Goal: Task Accomplishment & Management: Use online tool/utility

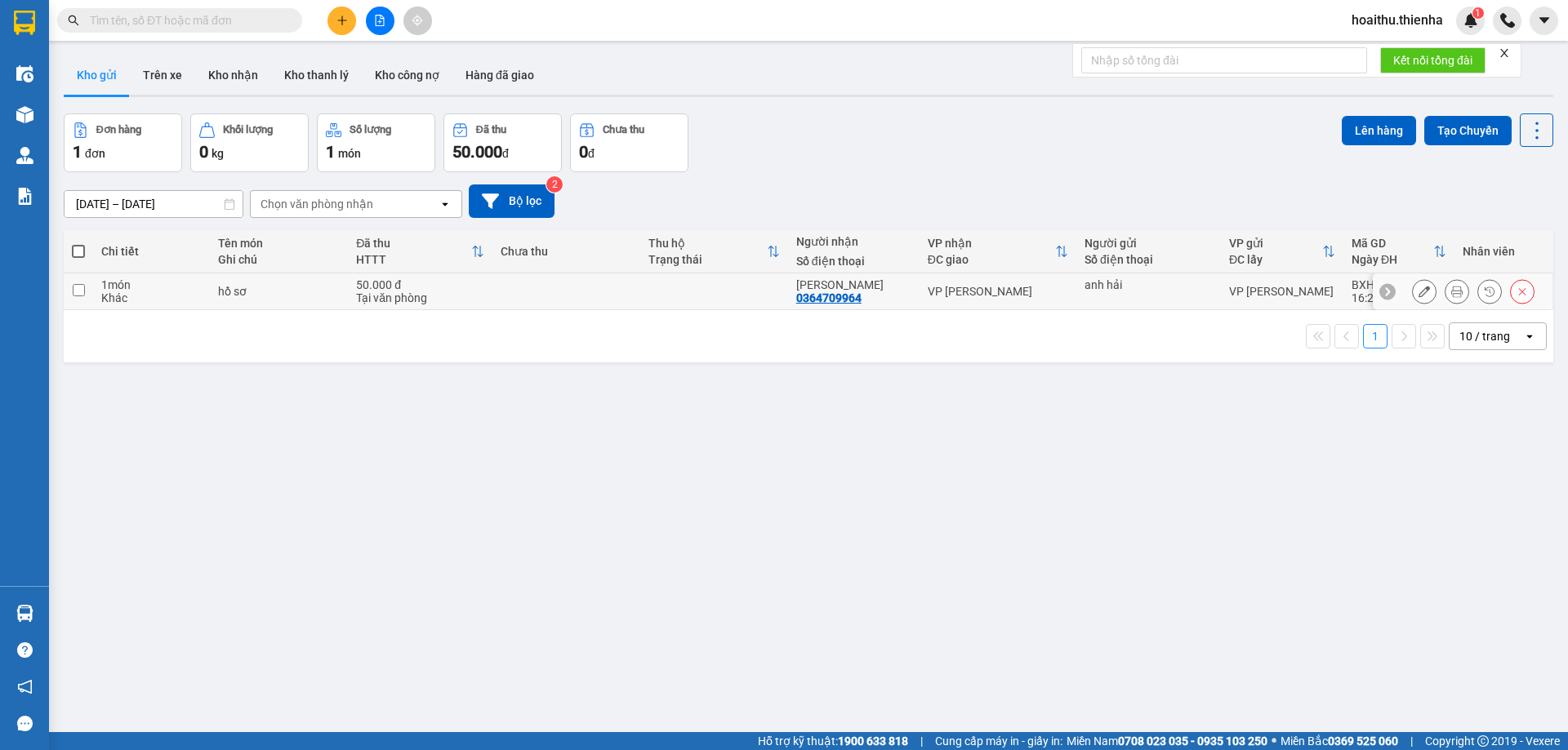
click at [77, 289] on input "checkbox" at bounding box center [78, 290] width 12 height 12
checkbox input "true"
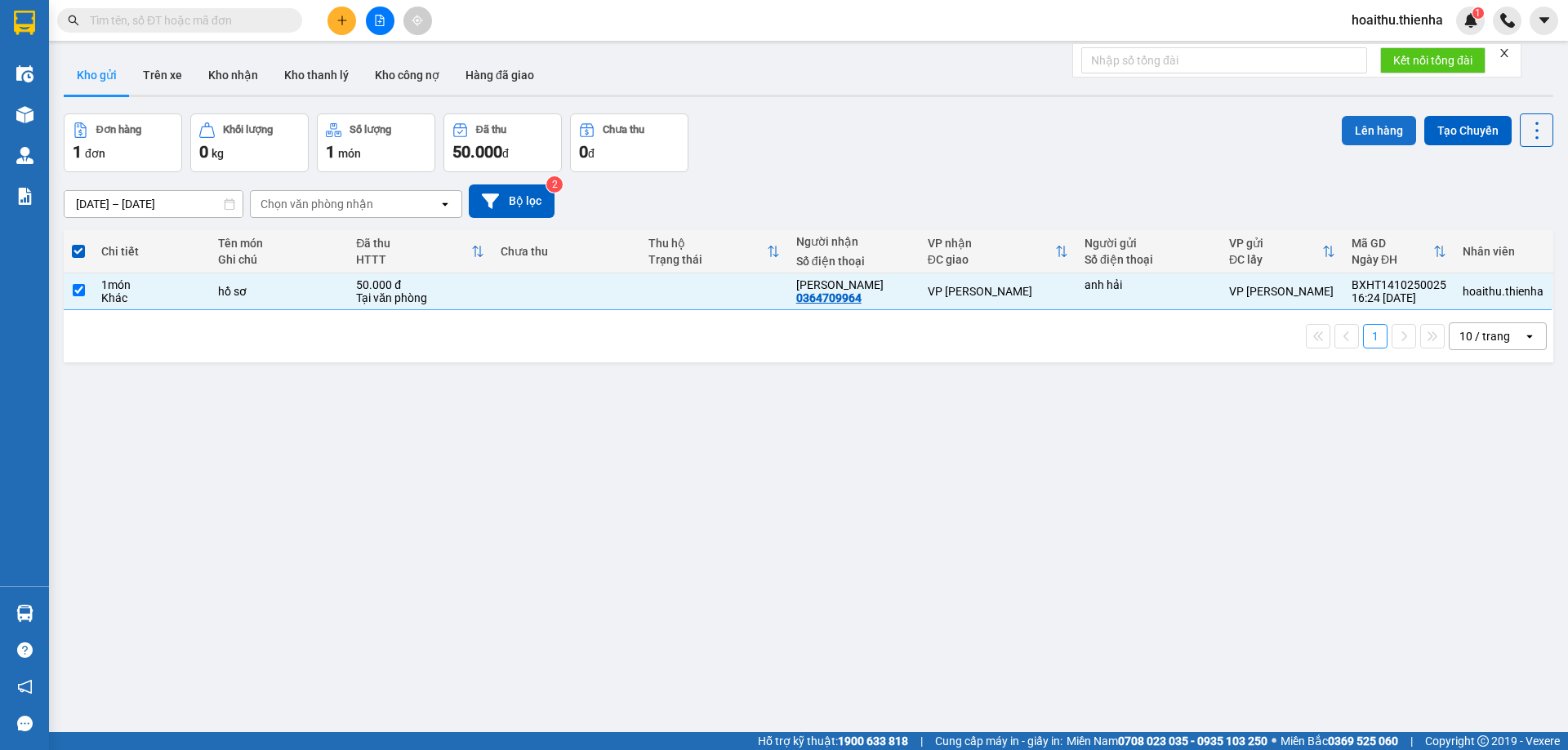
click at [1367, 138] on button "Lên hàng" at bounding box center [1378, 130] width 75 height 29
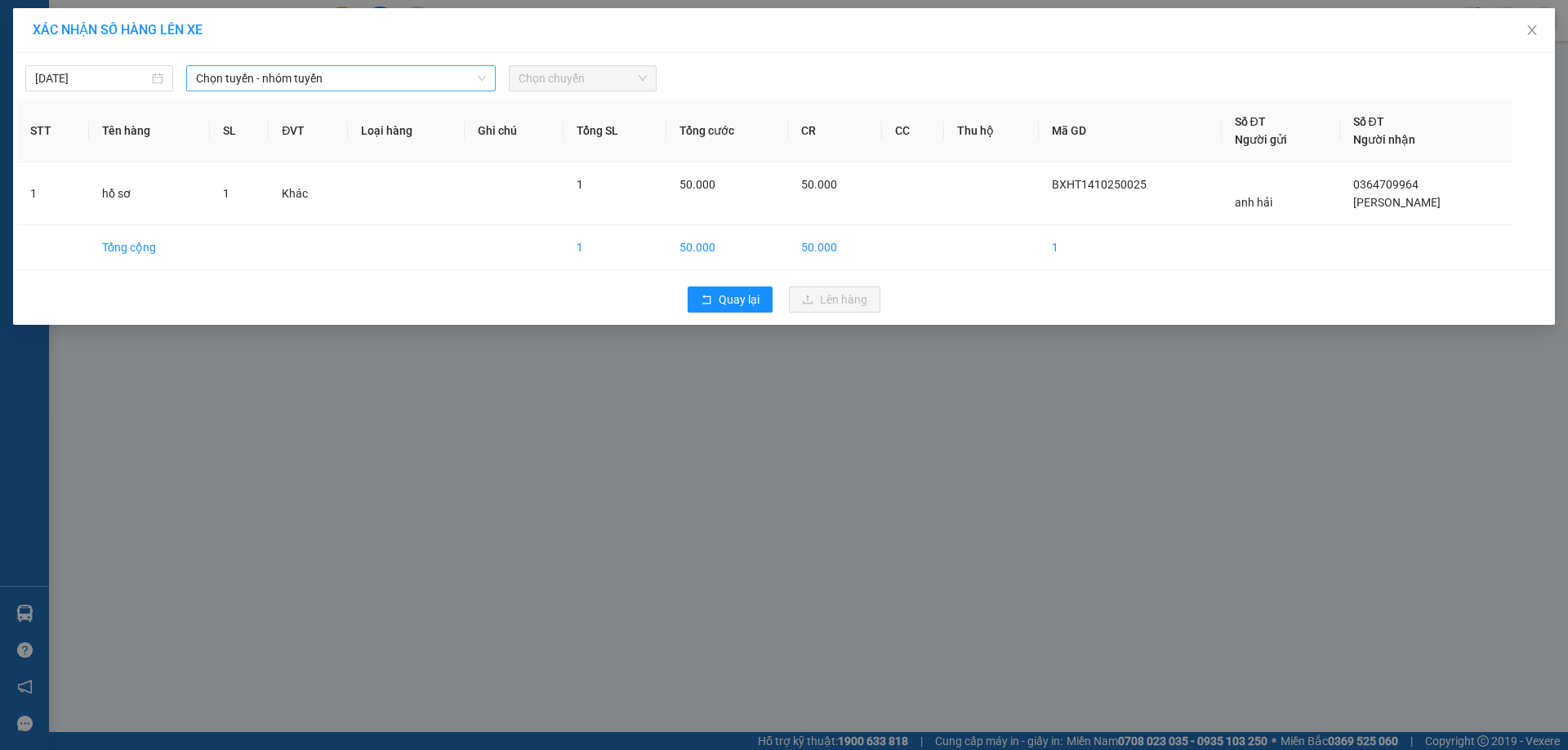
click at [254, 78] on span "Chọn tuyến - nhóm tuyến" at bounding box center [341, 78] width 290 height 25
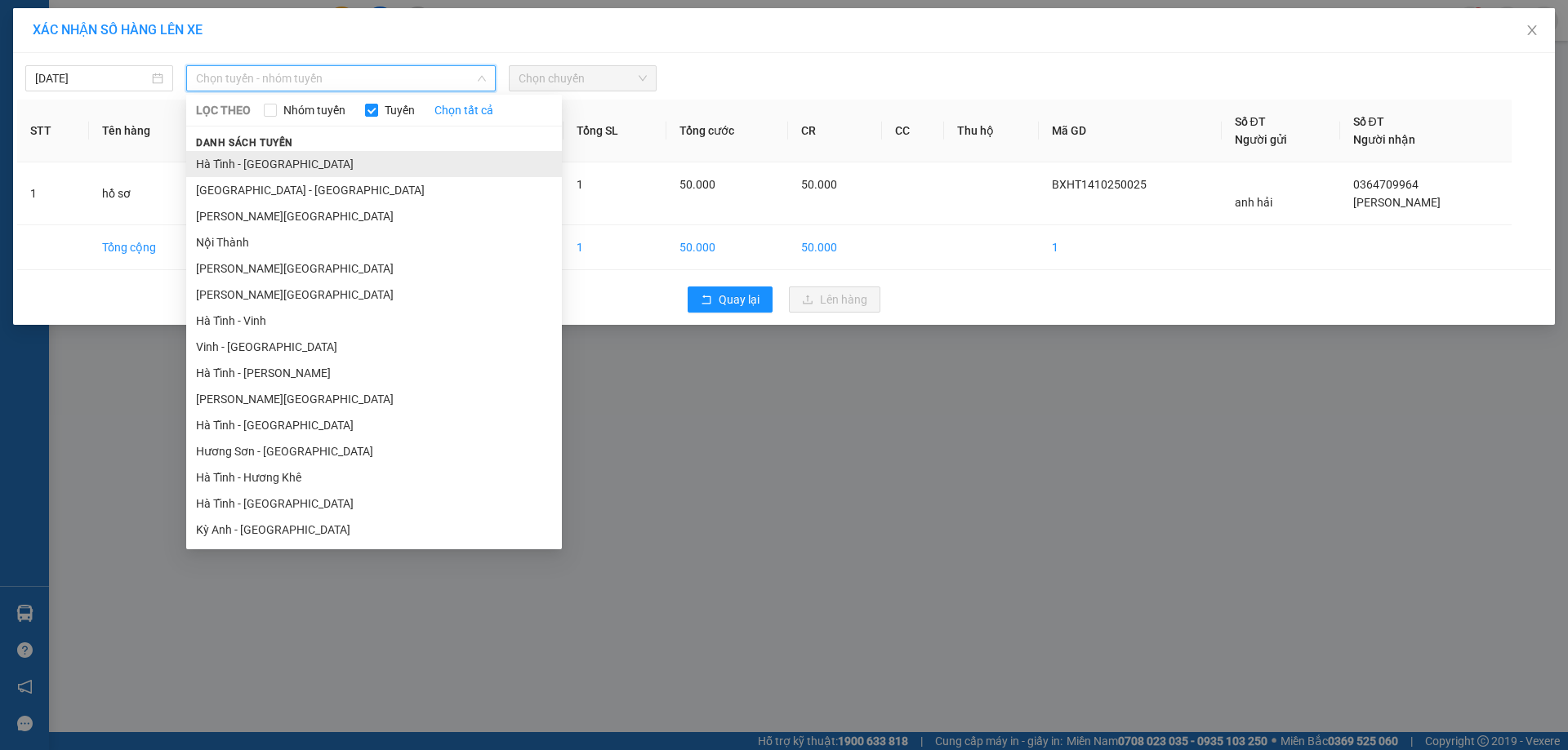
click at [219, 166] on li "Hà Tĩnh - [GEOGRAPHIC_DATA]" at bounding box center [374, 164] width 376 height 26
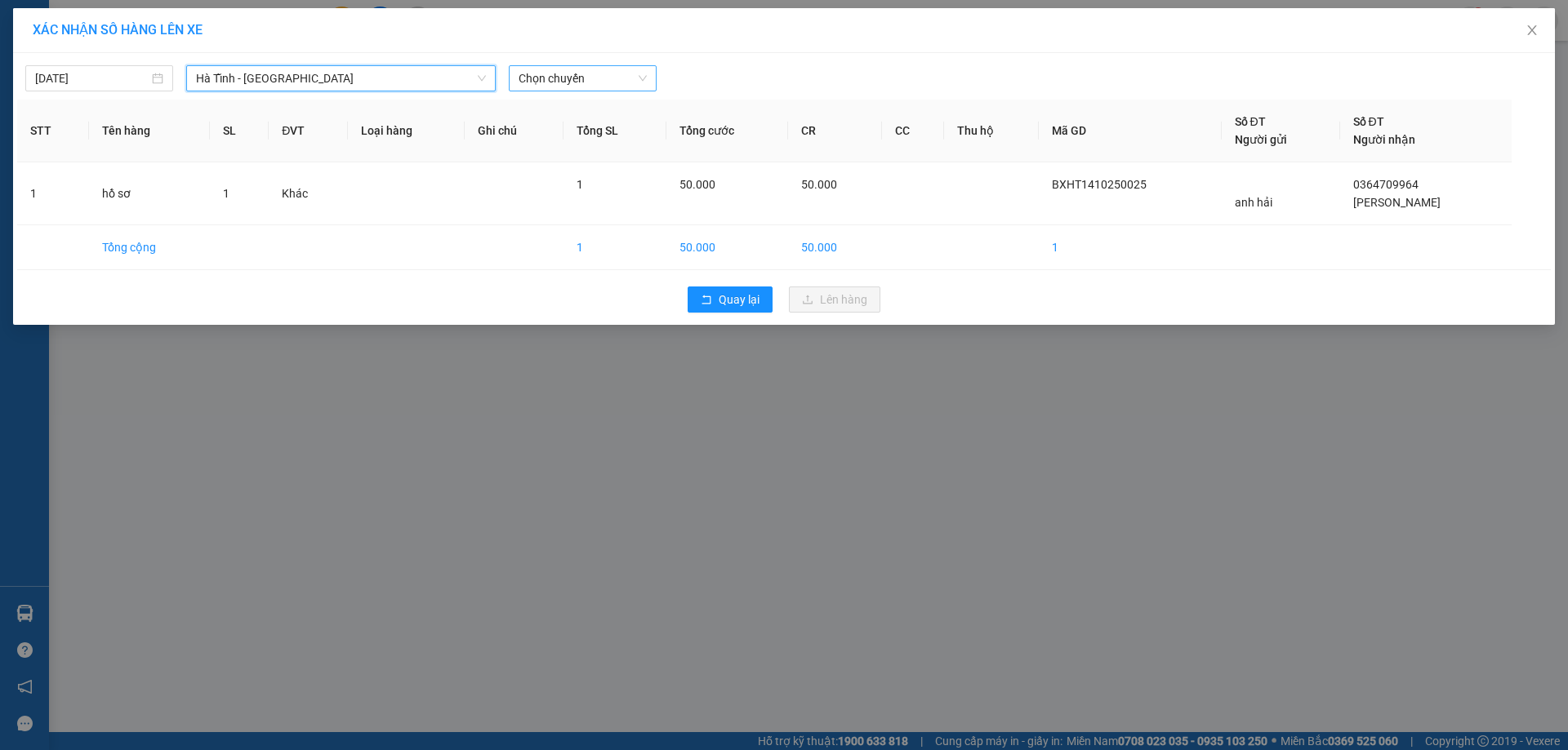
click at [553, 80] on span "Chọn chuyến" at bounding box center [582, 78] width 128 height 25
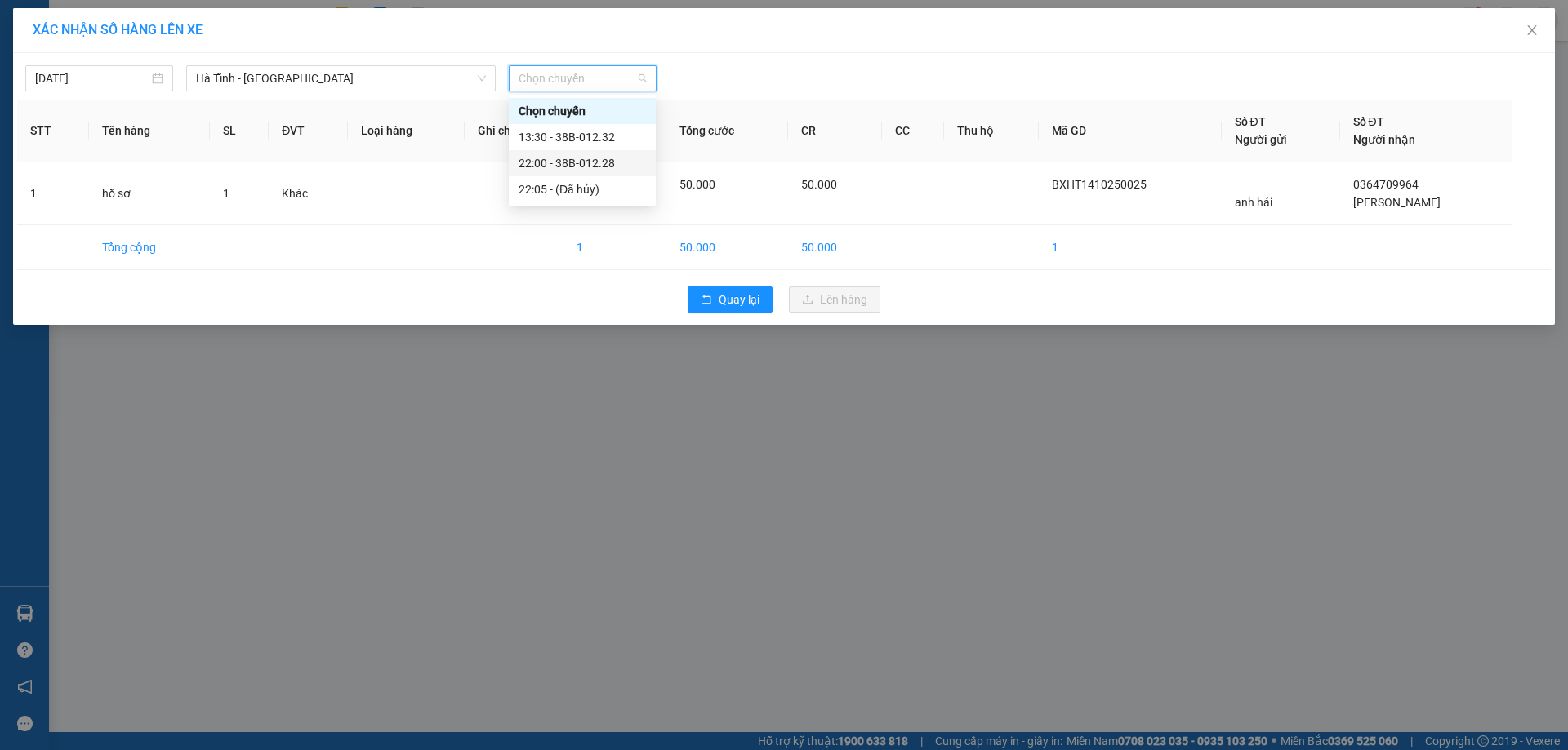
drag, startPoint x: 548, startPoint y: 162, endPoint x: 559, endPoint y: 160, distance: 11.2
click at [548, 162] on div "22:00 - 38B-012.28" at bounding box center [582, 163] width 127 height 18
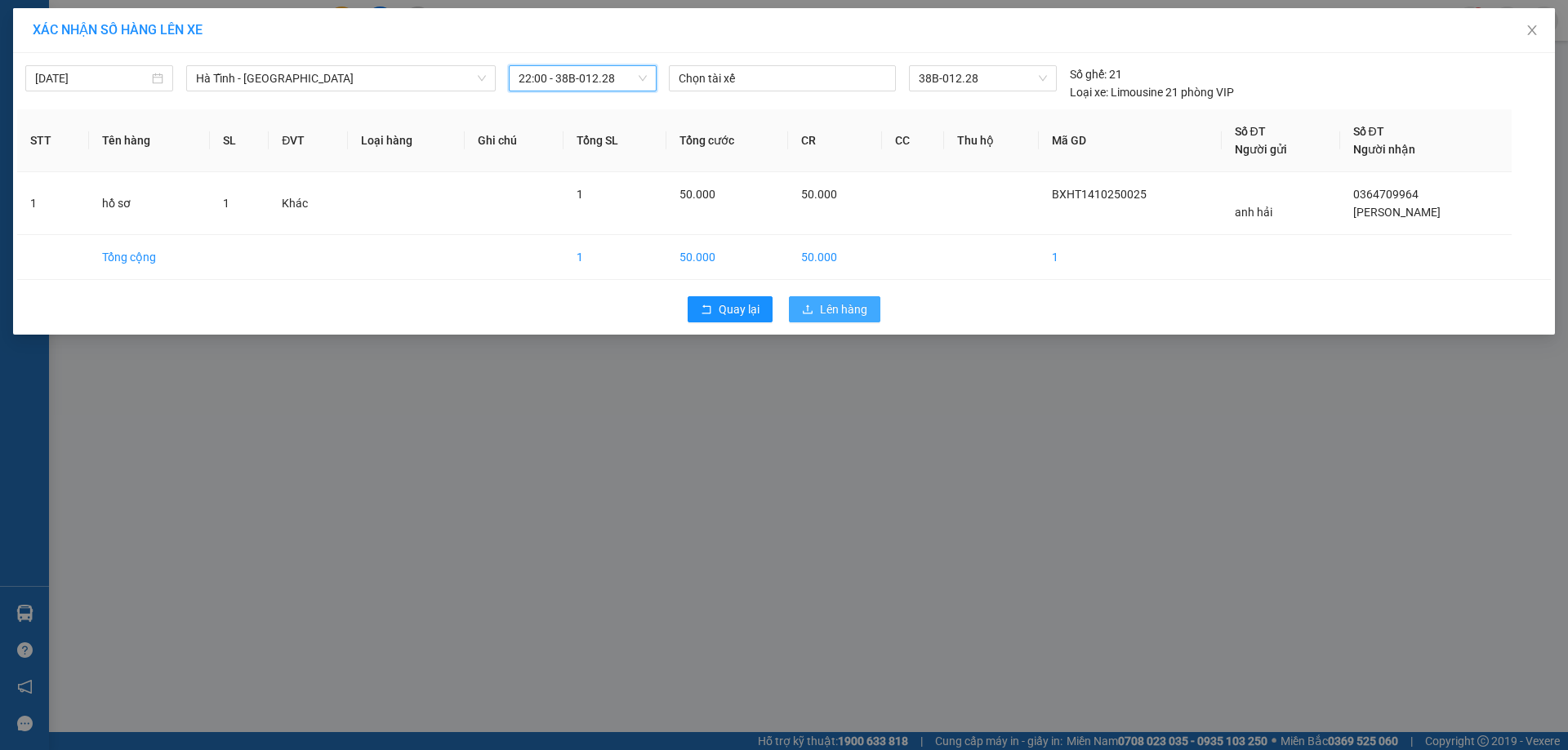
click at [851, 318] on button "Lên hàng" at bounding box center [835, 309] width 92 height 26
